Goal: Download file/media

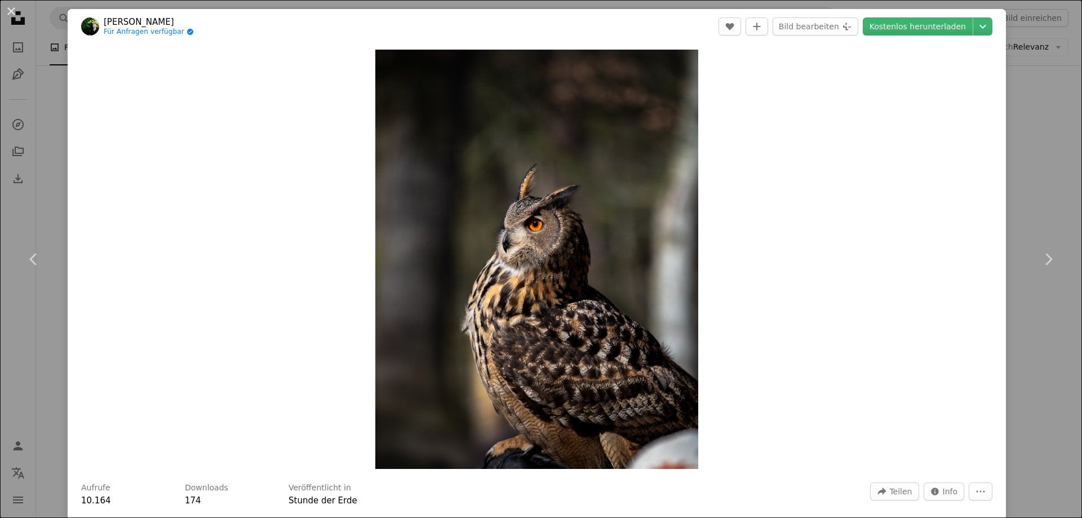
scroll to position [2761, 0]
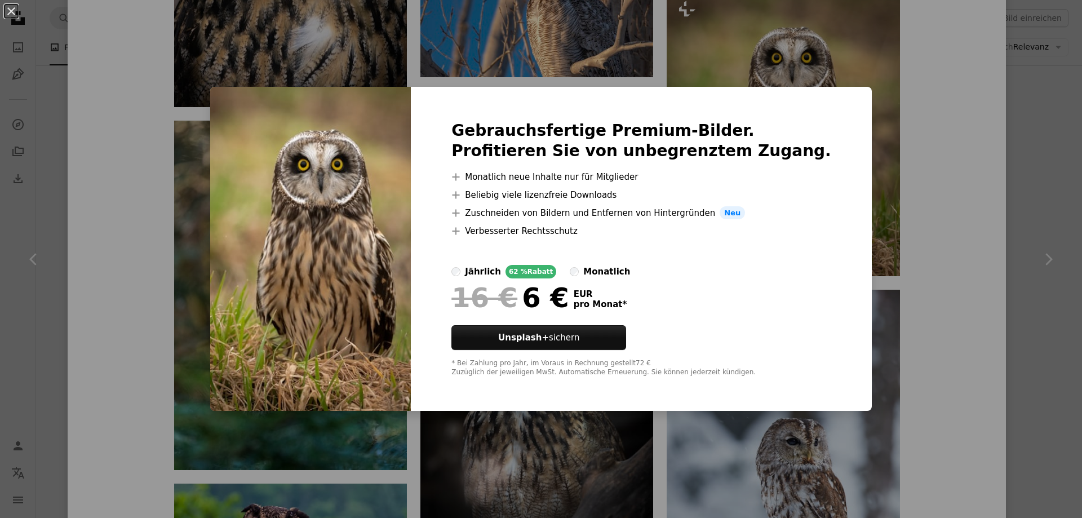
click at [888, 116] on div "An X shape Gebrauchsfertige Premium-Bilder. Profitieren Sie von unbegrenztem Zu…" at bounding box center [541, 259] width 1082 height 518
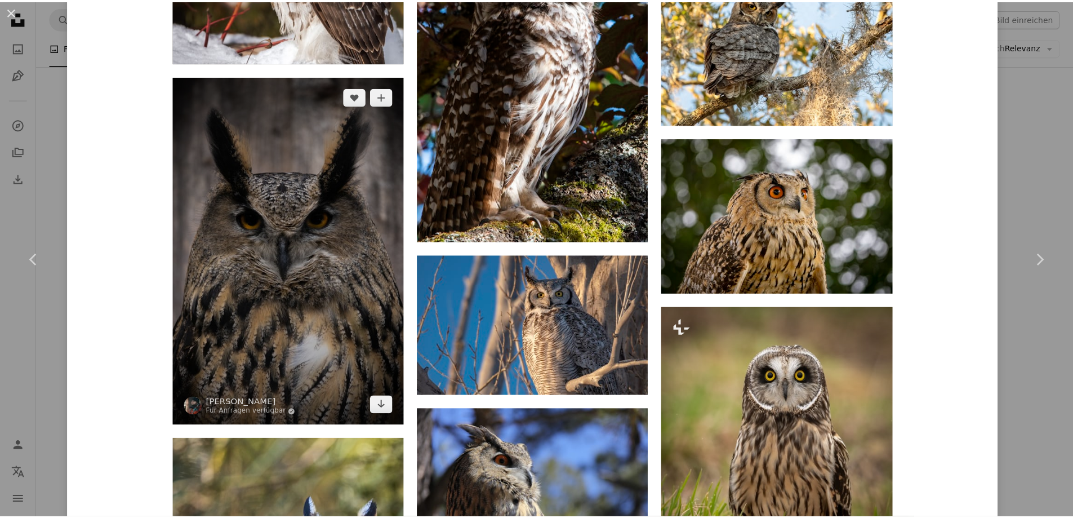
scroll to position [2423, 0]
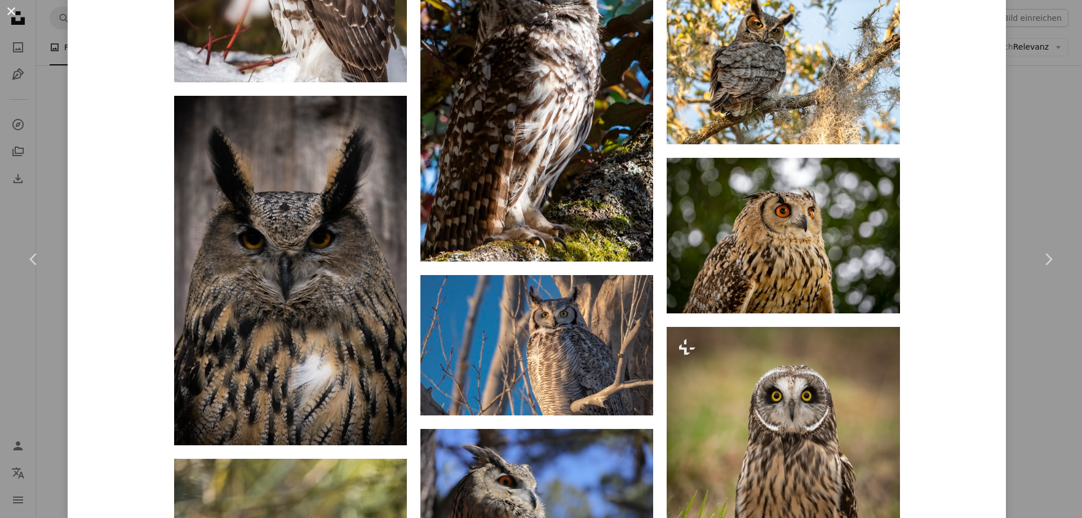
click at [15, 7] on button "An X shape" at bounding box center [12, 12] width 14 height 14
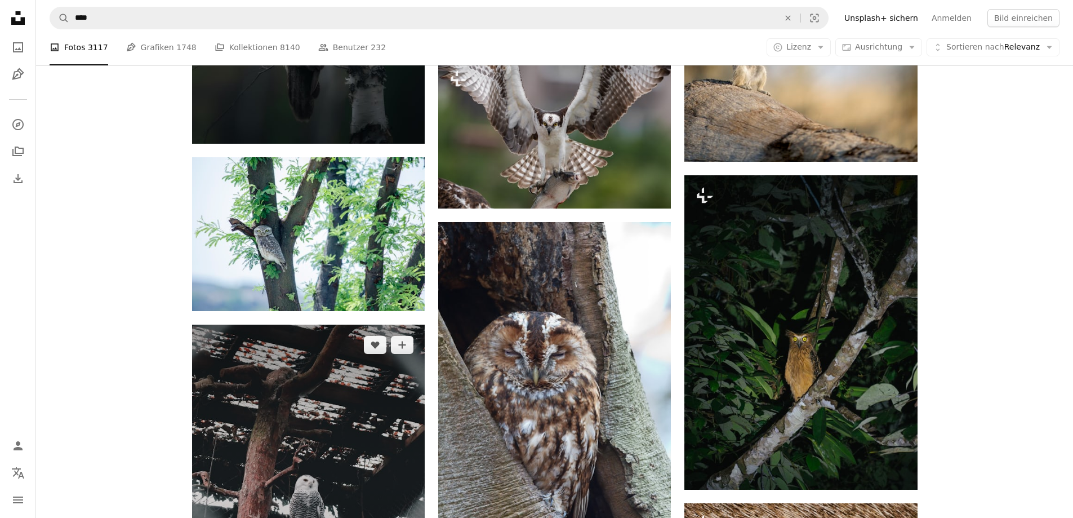
scroll to position [42368, 0]
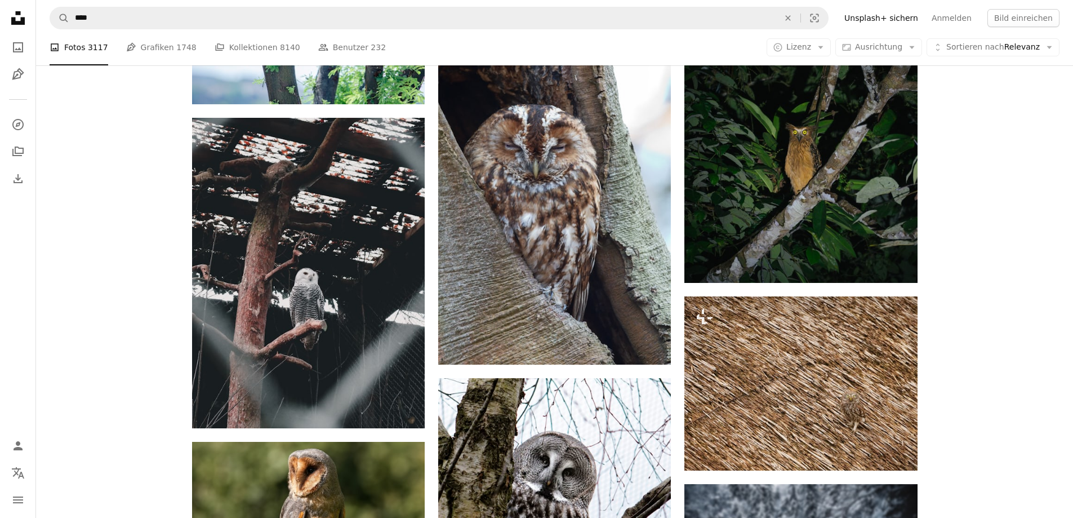
drag, startPoint x: 1016, startPoint y: 128, endPoint x: 1014, endPoint y: 37, distance: 91.3
